Goal: Check status: Check status

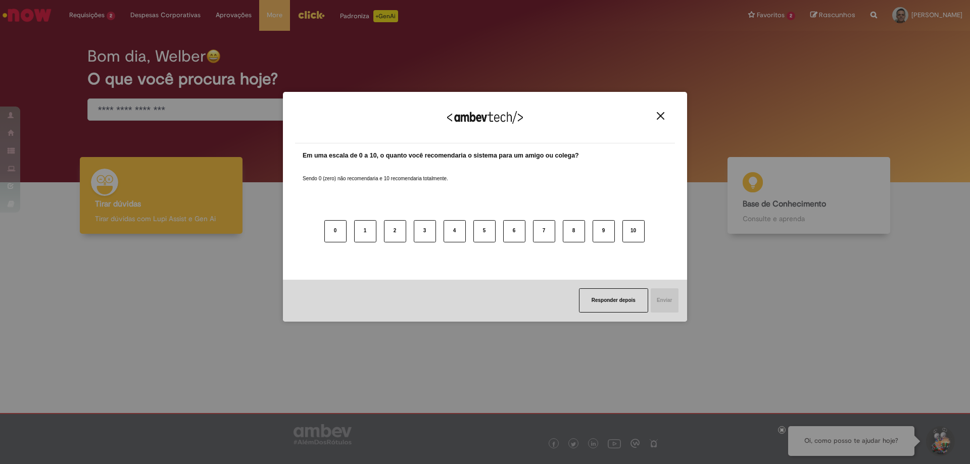
click at [634, 307] on button "Responder depois" at bounding box center [613, 300] width 69 height 24
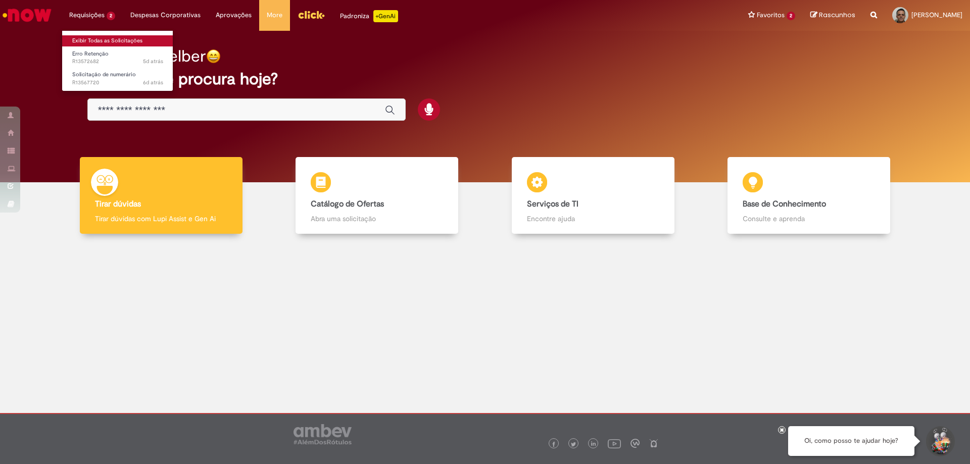
click at [85, 40] on link "Exibir Todas as Solicitações" at bounding box center [117, 40] width 111 height 11
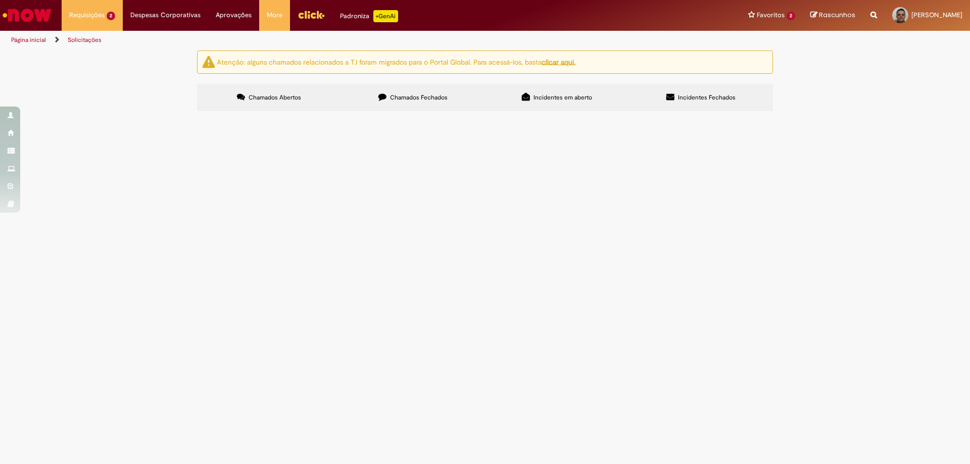
click at [415, 95] on span "Chamados Fechados" at bounding box center [419, 97] width 58 height 8
click at [0, 0] on icon at bounding box center [0, 0] width 0 height 0
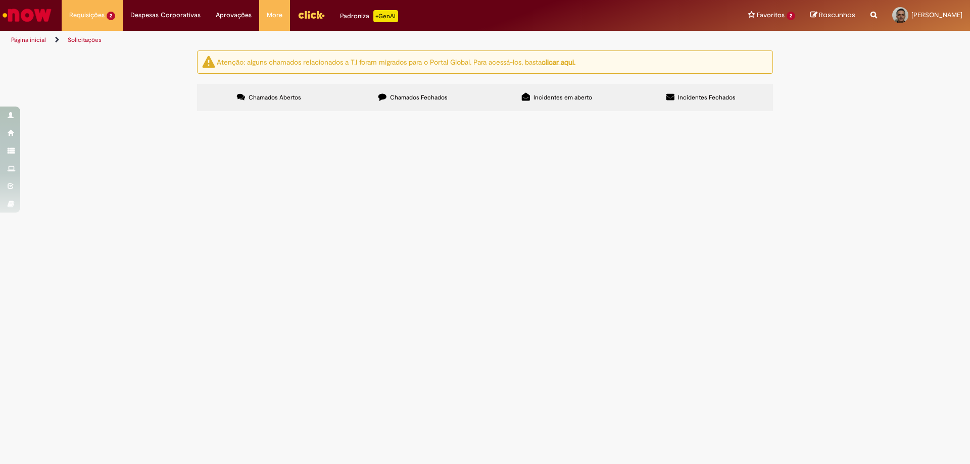
scroll to position [202, 0]
click at [0, 0] on span "R13388647" at bounding box center [0, 0] width 0 height 0
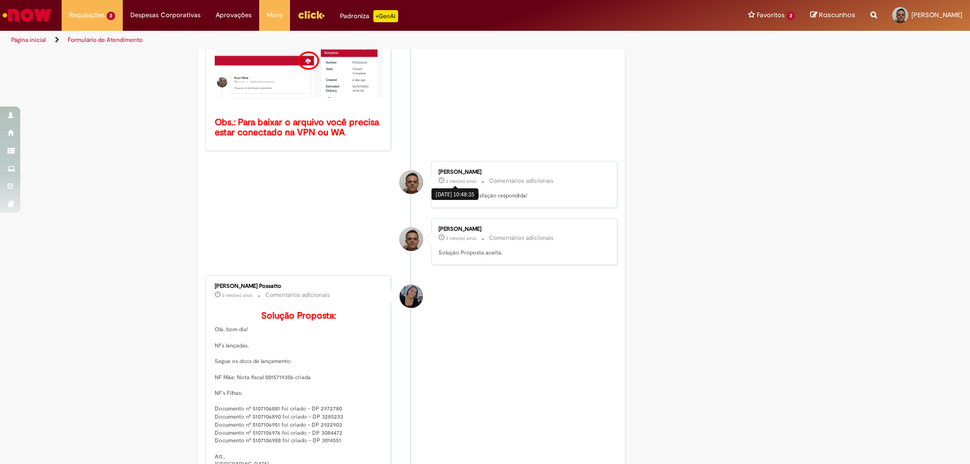
scroll to position [466, 0]
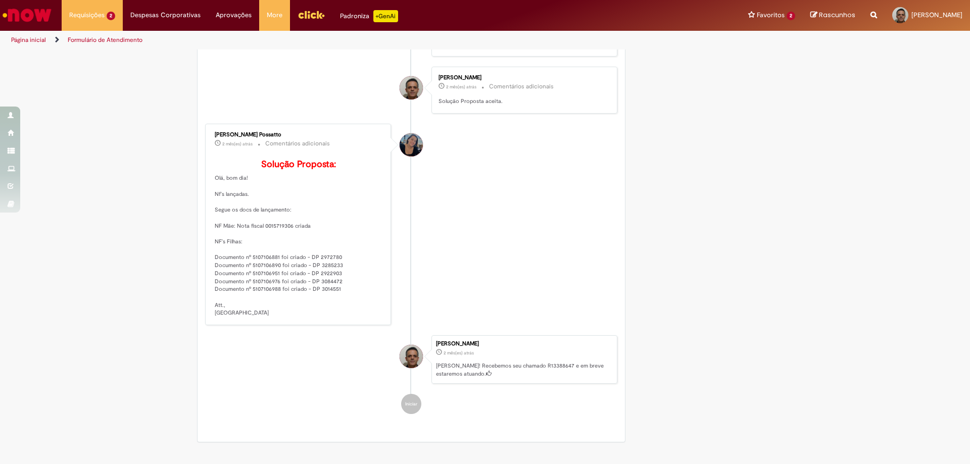
click at [255, 274] on p "Solução Proposta: Olá, bom dia! Nf's lançadas. Segue os docs de lançamento: NF …" at bounding box center [299, 239] width 168 height 158
click at [254, 274] on p "Solução Proposta: Olá, bom dia! Nf's lançadas. Segue os docs de lançamento: NF …" at bounding box center [299, 239] width 168 height 158
copy p "5107106881"
click at [17, 37] on link "Página inicial" at bounding box center [28, 40] width 35 height 8
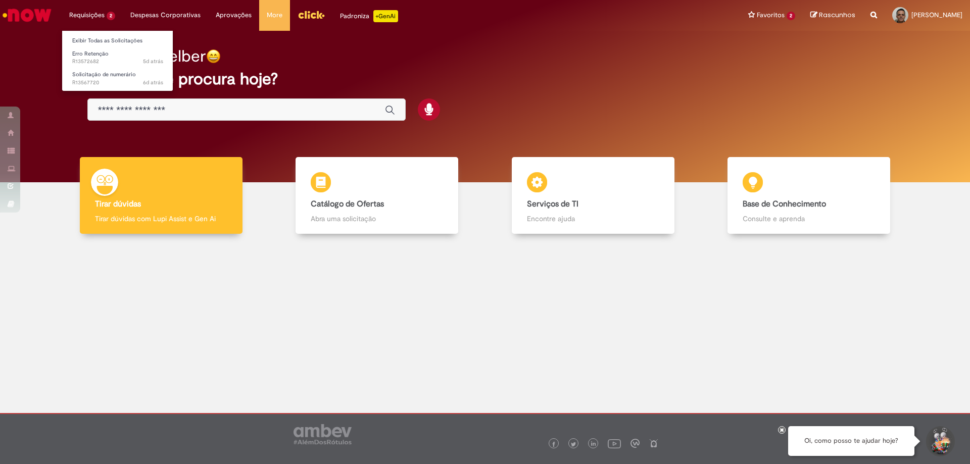
click at [90, 12] on li "Requisições 2 Exibir Todas as Solicitações Erro Retenção 5d atrás 5 dias atrás …" at bounding box center [92, 15] width 61 height 30
click at [99, 76] on span "Solicitação de numerário" at bounding box center [104, 75] width 64 height 8
click at [101, 76] on span "Solicitação de numerário" at bounding box center [104, 75] width 64 height 8
